Goal: Find specific page/section: Find specific page/section

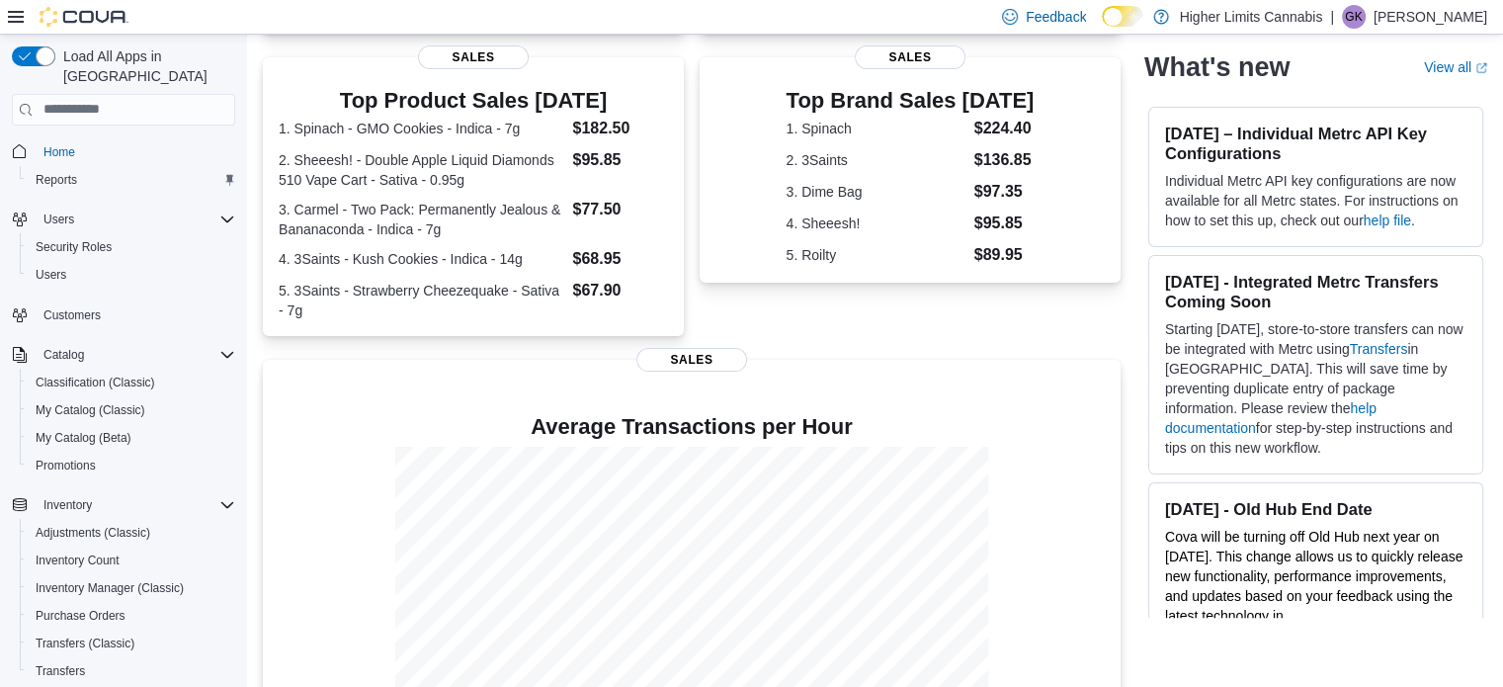
scroll to position [273, 0]
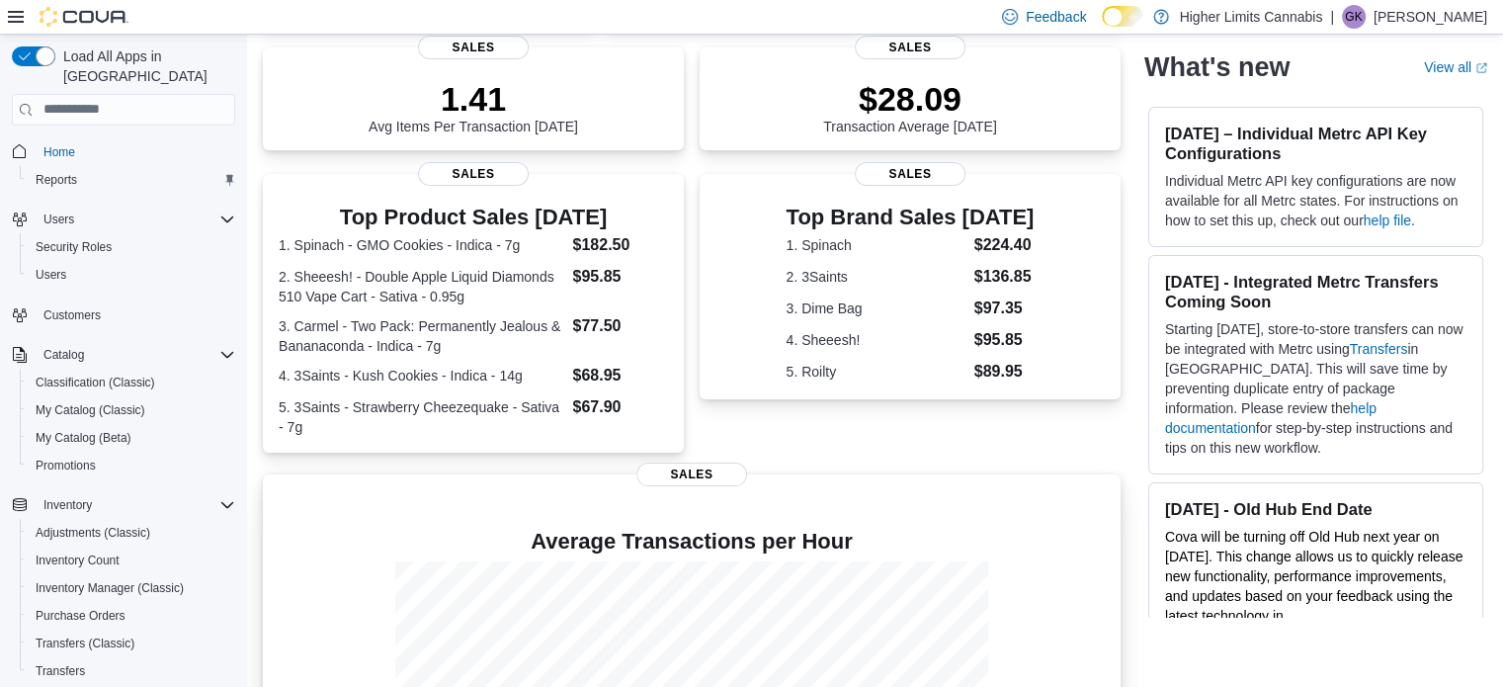
click at [1105, 513] on p at bounding box center [692, 510] width 826 height 24
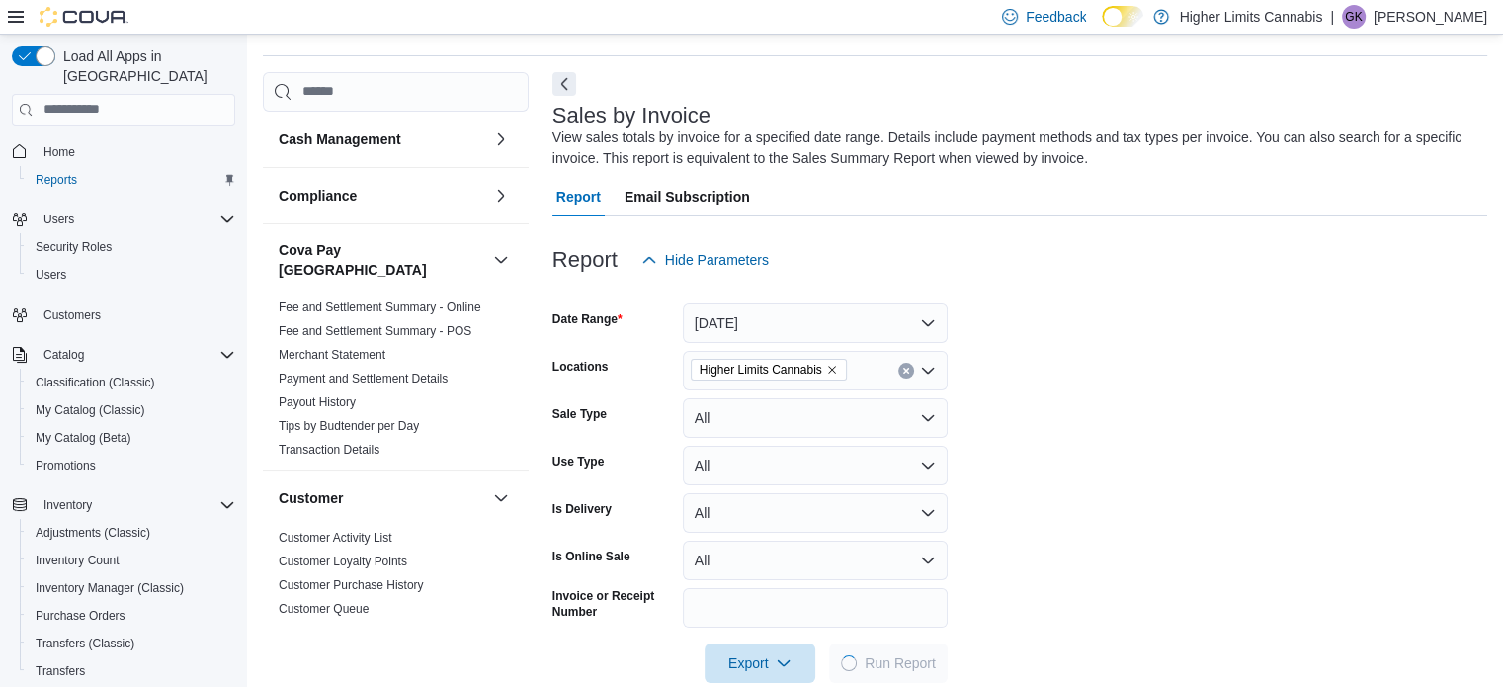
scroll to position [66, 0]
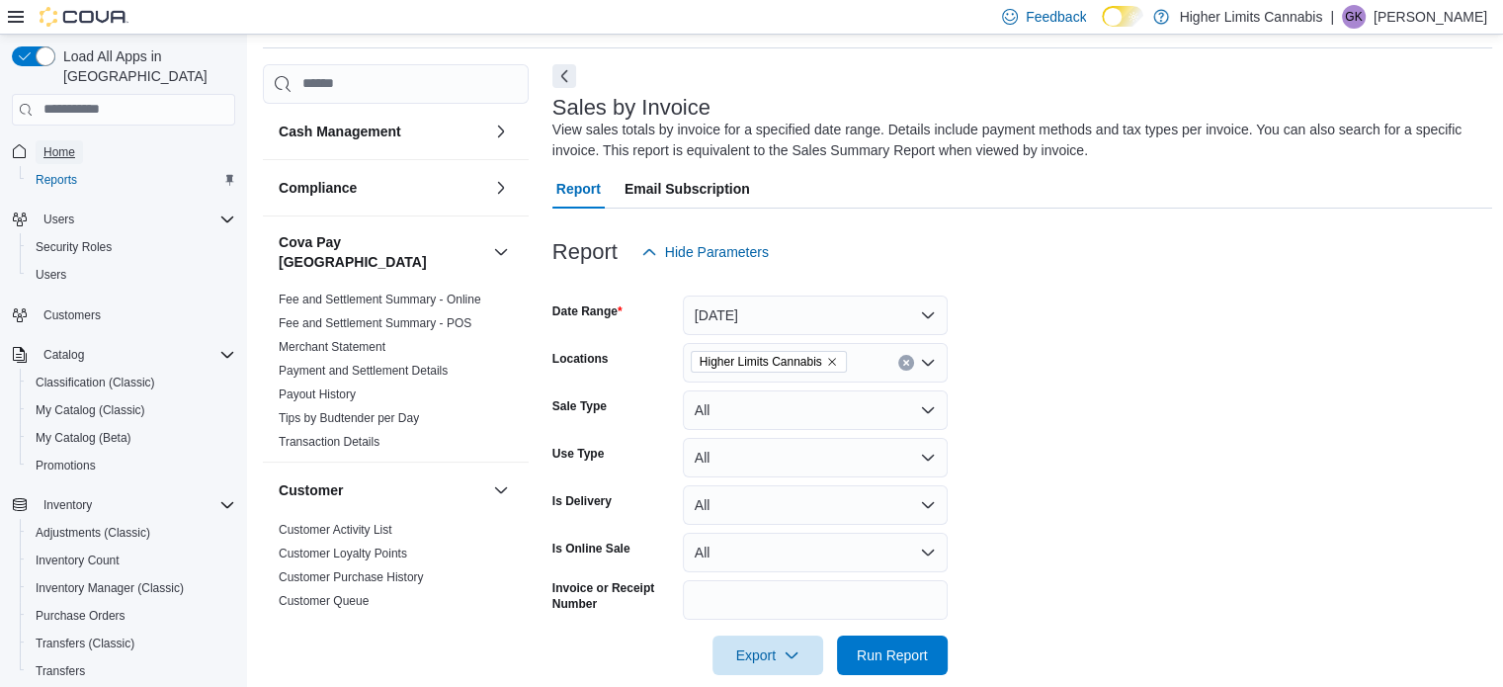
click at [76, 140] on link "Home" at bounding box center [59, 152] width 47 height 24
